Goal: Task Accomplishment & Management: Manage account settings

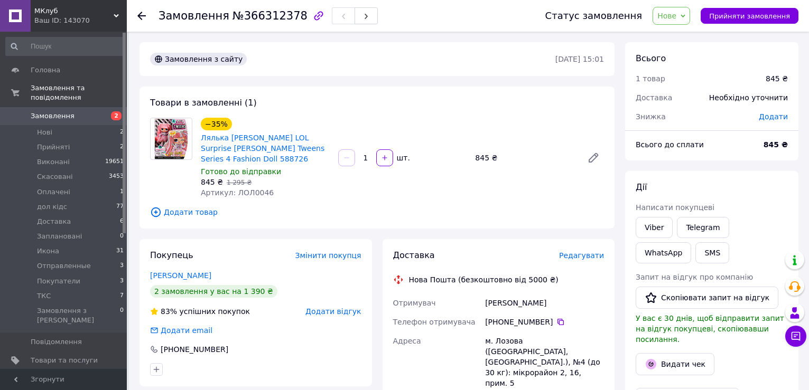
click at [183, 277] on link "[PERSON_NAME]" at bounding box center [180, 276] width 61 height 8
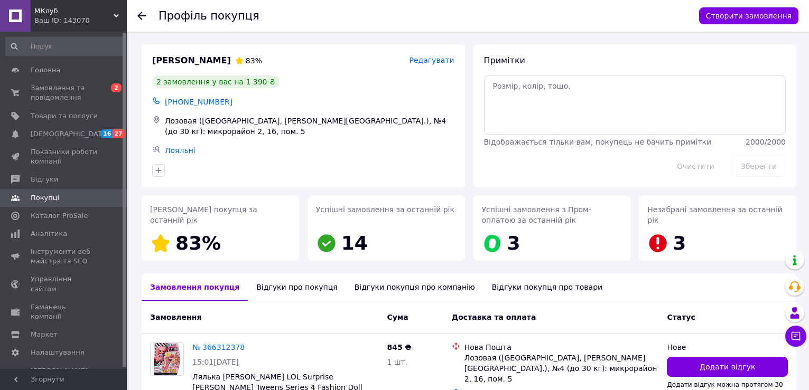
click at [275, 295] on div "Відгуки про покупця" at bounding box center [297, 287] width 98 height 27
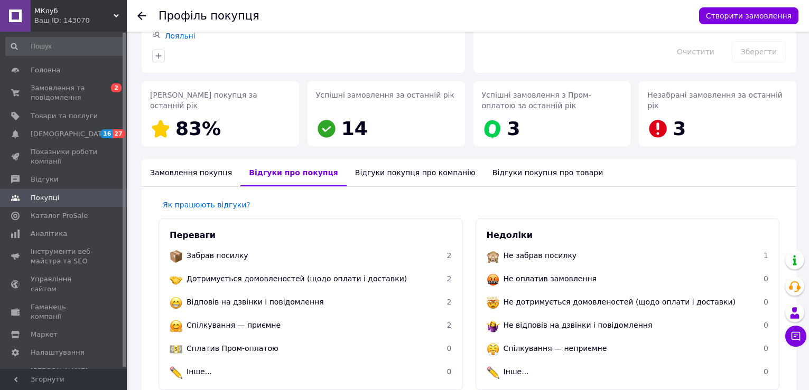
scroll to position [114, 0]
click at [142, 19] on icon at bounding box center [141, 16] width 8 height 8
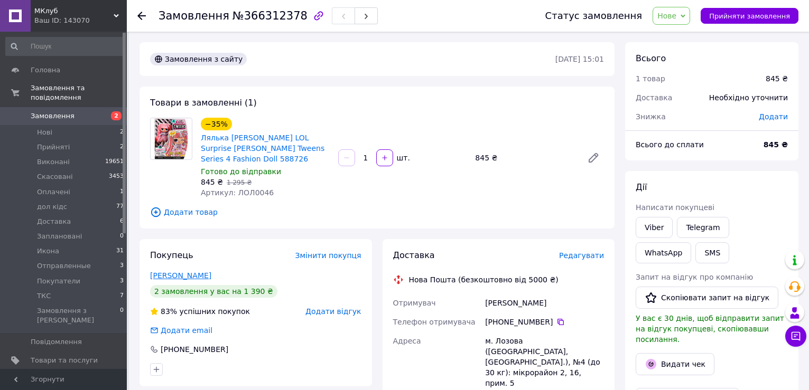
click at [161, 272] on link "[PERSON_NAME]" at bounding box center [180, 276] width 61 height 8
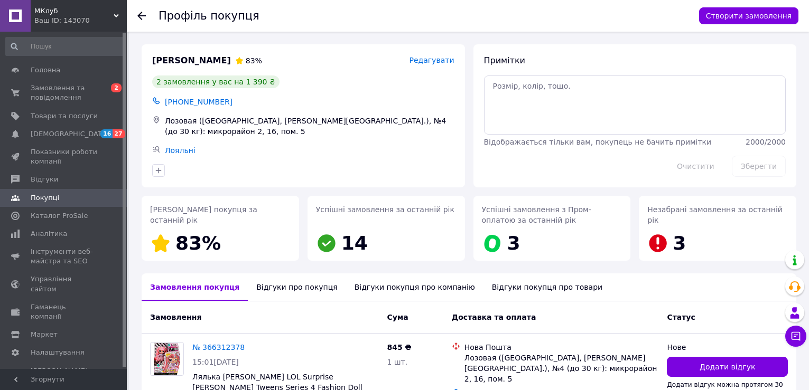
drag, startPoint x: 257, startPoint y: 287, endPoint x: 255, endPoint y: 281, distance: 6.7
click at [257, 288] on div "Відгуки про покупця" at bounding box center [297, 287] width 98 height 27
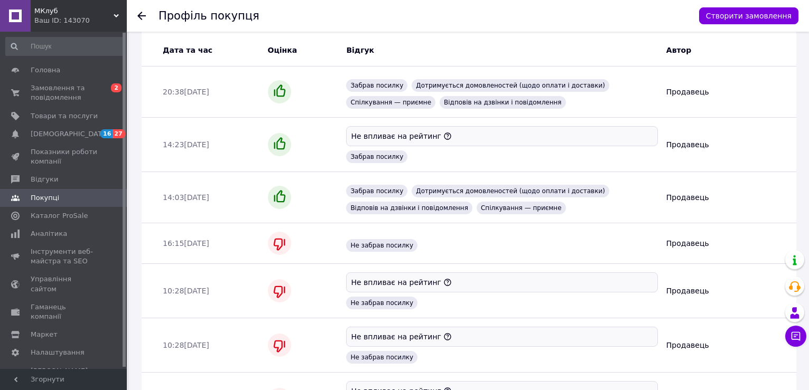
scroll to position [483, 0]
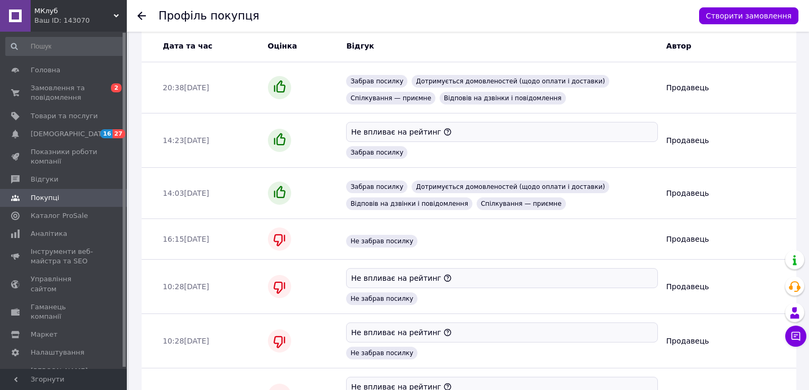
click at [142, 16] on use at bounding box center [141, 16] width 8 height 8
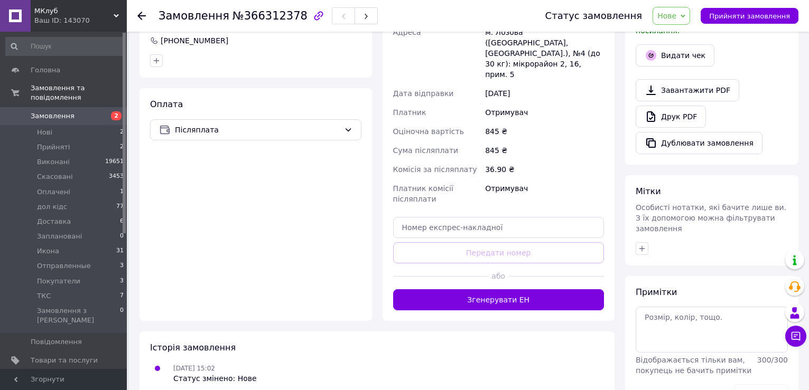
scroll to position [317, 0]
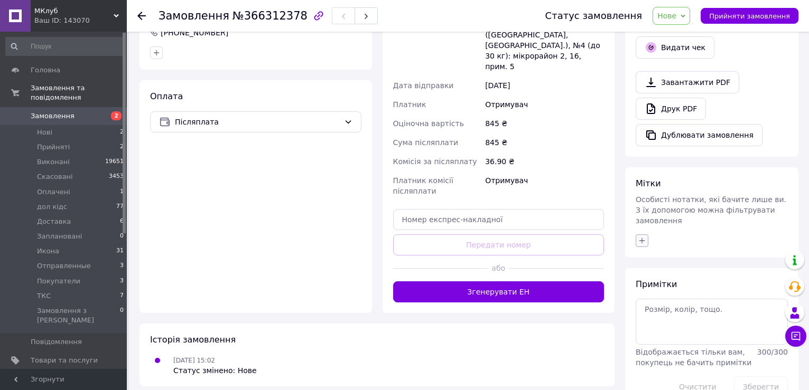
click at [642, 235] on button "button" at bounding box center [642, 241] width 13 height 13
type input "жд"
click at [697, 300] on li "жду оплату" at bounding box center [700, 307] width 129 height 15
checkbox input "true"
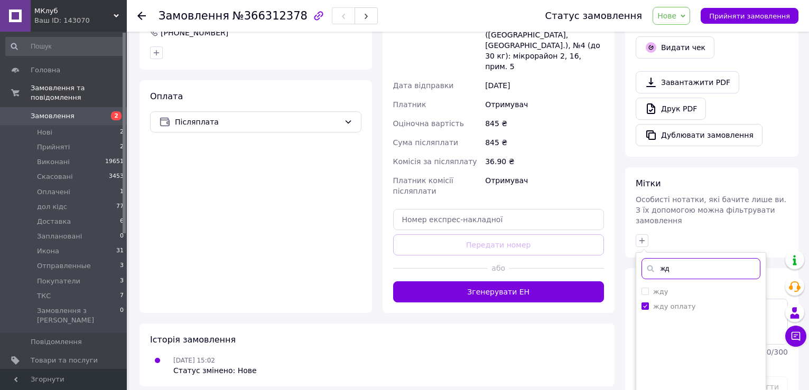
click at [696, 258] on input "жд" at bounding box center [700, 268] width 119 height 21
type input "[PERSON_NAME]"
click at [686, 303] on label "рабочий [PERSON_NAME]" at bounding box center [697, 307] width 89 height 8
checkbox input "true"
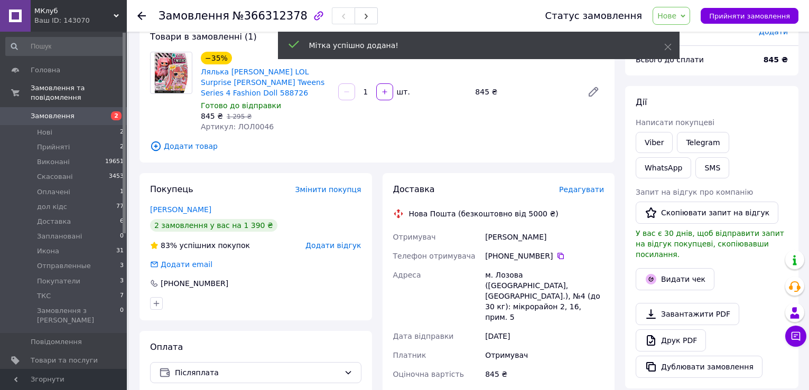
scroll to position [60, 0]
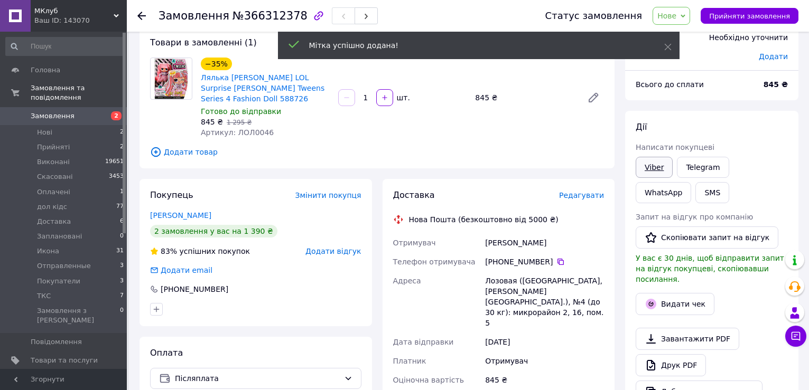
click at [662, 171] on link "Viber" at bounding box center [654, 167] width 37 height 21
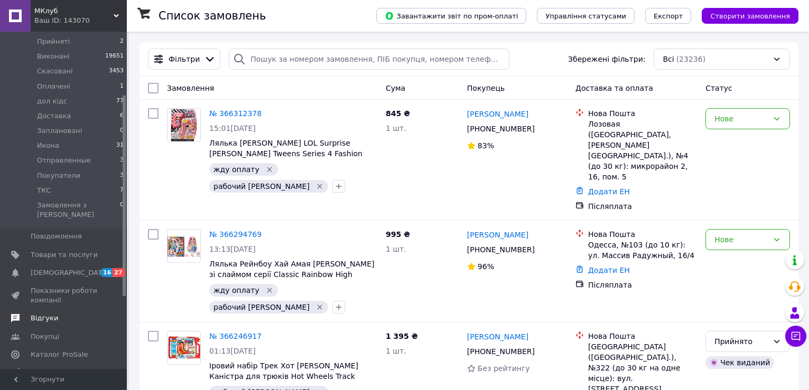
click at [51, 332] on span "Покупці" at bounding box center [45, 337] width 29 height 10
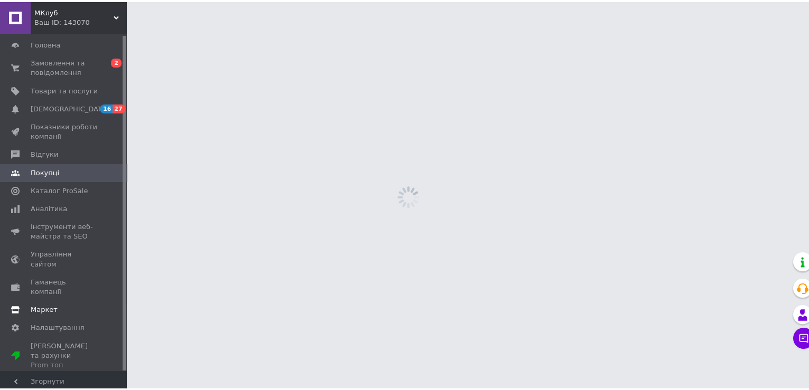
scroll to position [2, 0]
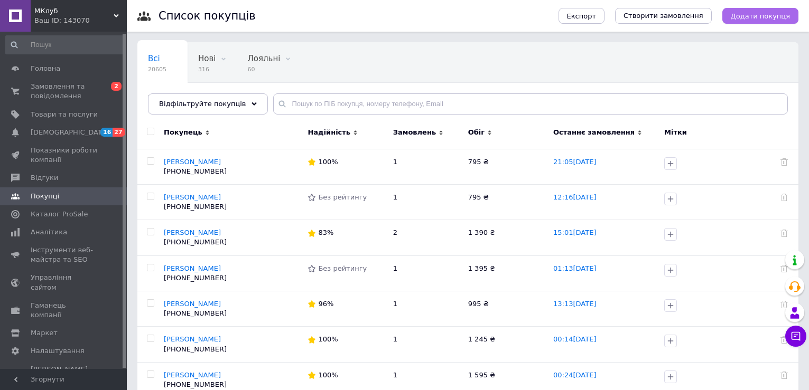
click at [773, 21] on button "Додати покупця" at bounding box center [760, 16] width 76 height 16
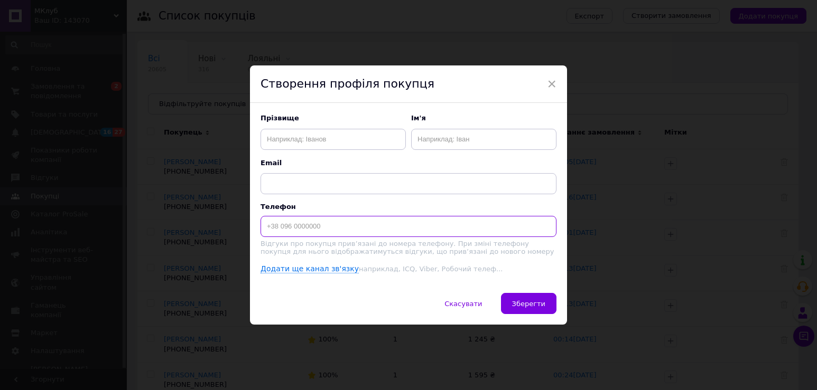
click at [300, 235] on input at bounding box center [408, 226] width 296 height 21
type input "+380934031432"
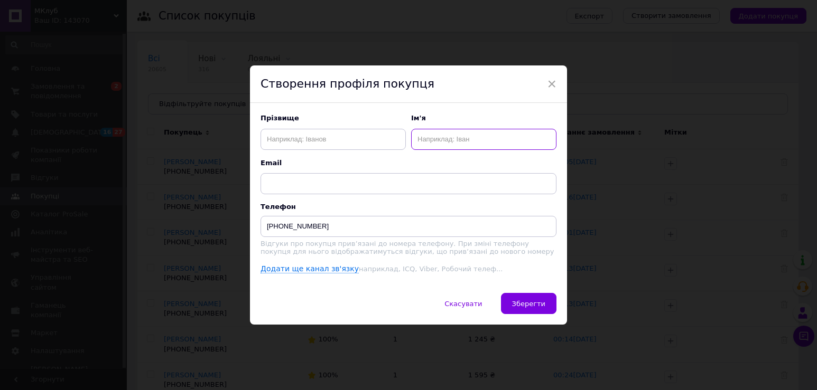
click at [479, 135] on input "text" at bounding box center [483, 139] width 145 height 21
type input "ж"
click at [520, 298] on button "Зберегти" at bounding box center [528, 303] width 55 height 21
